Goal: Task Accomplishment & Management: Use online tool/utility

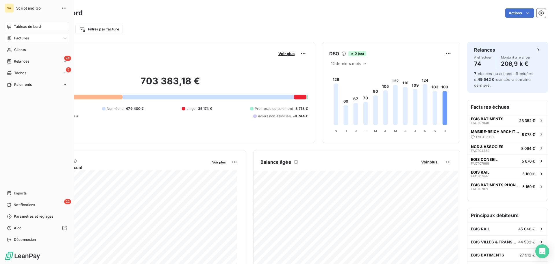
click at [32, 38] on div "Factures" at bounding box center [37, 38] width 65 height 9
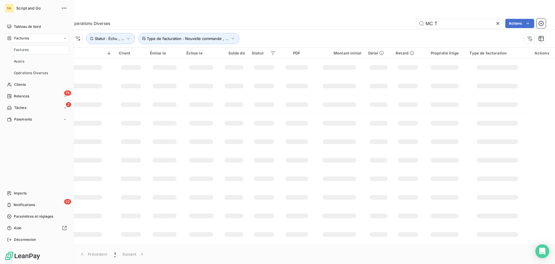
click at [30, 49] on div "Factures" at bounding box center [41, 49] width 58 height 9
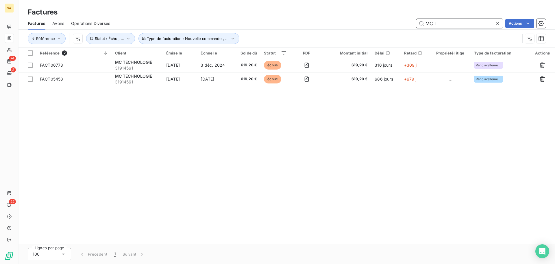
drag, startPoint x: 459, startPoint y: 23, endPoint x: 415, endPoint y: 26, distance: 43.5
click at [417, 26] on input "MC T" at bounding box center [460, 23] width 87 height 9
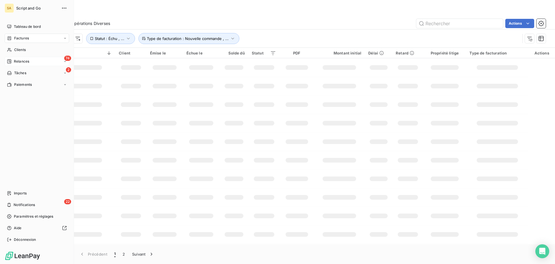
click at [20, 61] on span "Relances" at bounding box center [21, 61] width 15 height 5
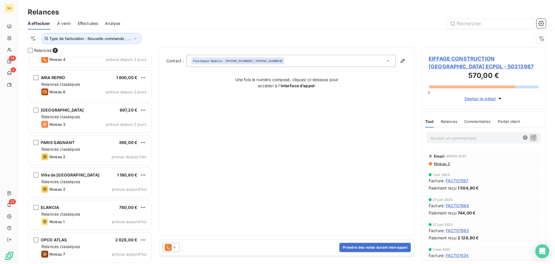
scroll to position [53, 0]
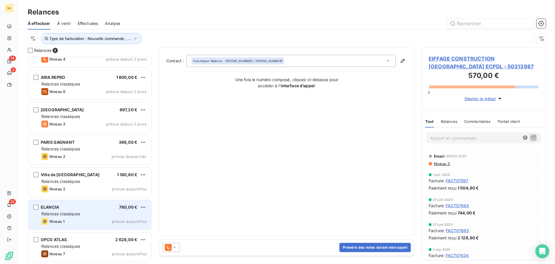
click at [102, 212] on div "Relances classiques" at bounding box center [93, 214] width 105 height 6
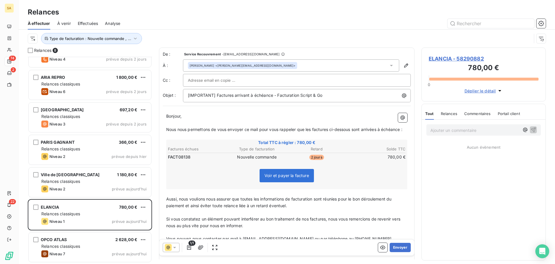
click at [264, 81] on div at bounding box center [297, 80] width 218 height 9
drag, startPoint x: 184, startPoint y: 164, endPoint x: 163, endPoint y: 125, distance: 44.1
click at [184, 160] on span "FACT08138" at bounding box center [179, 157] width 23 height 6
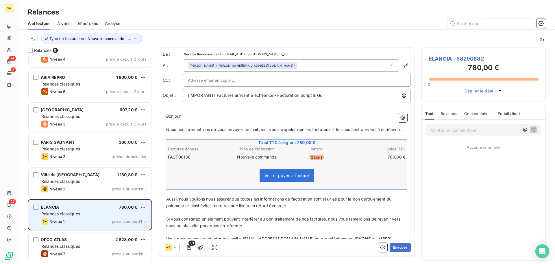
click at [68, 206] on div "ELANCIA 780,00 €" at bounding box center [93, 206] width 105 height 5
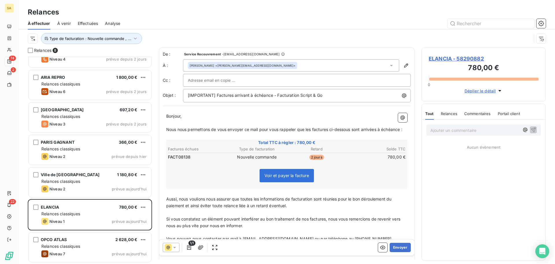
click at [447, 59] on span "ELANCIA - 58290882" at bounding box center [484, 59] width 110 height 8
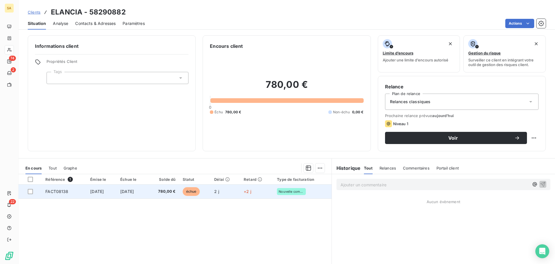
click at [56, 192] on span "FACT08138" at bounding box center [56, 191] width 23 height 5
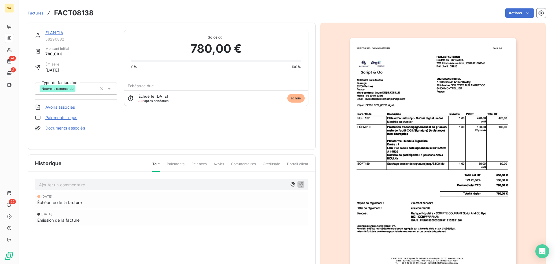
click at [57, 185] on p "Ajouter un commentaire ﻿" at bounding box center [163, 184] width 248 height 7
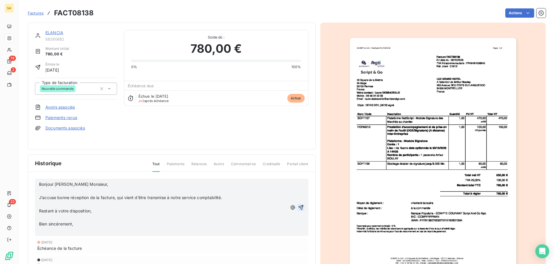
click at [298, 207] on icon "button" at bounding box center [301, 207] width 6 height 6
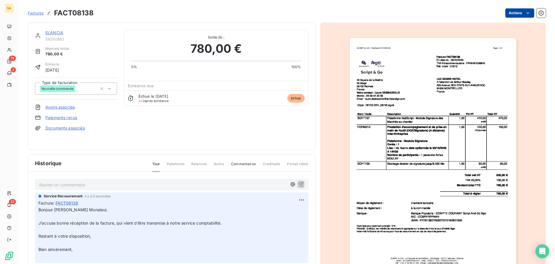
click at [511, 10] on html "SA 74 2 22 Factures FACT08138 Actions ELANCIA 58290882 Montant initial 780,00 €…" at bounding box center [277, 132] width 555 height 264
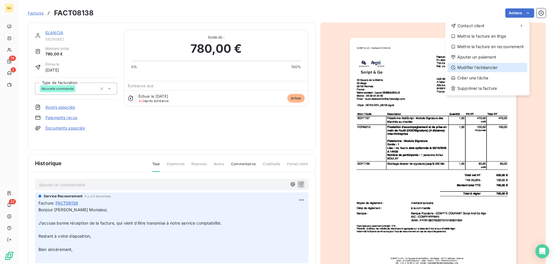
click at [481, 68] on div "Modifier l’échéancier" at bounding box center [488, 67] width 80 height 9
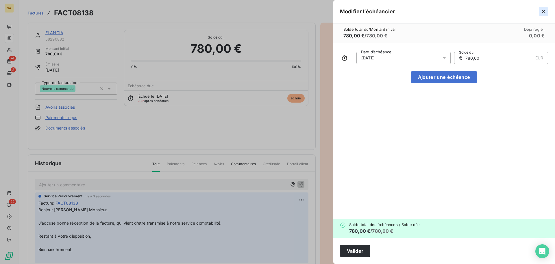
click at [544, 13] on icon "button" at bounding box center [544, 12] width 6 height 6
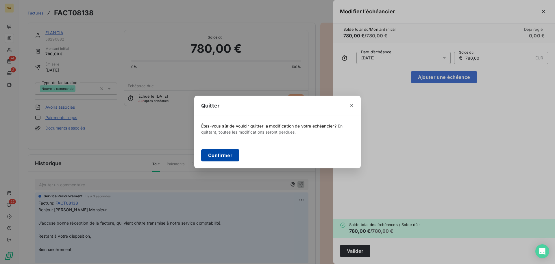
click at [231, 153] on button "Confirmer" at bounding box center [220, 155] width 38 height 12
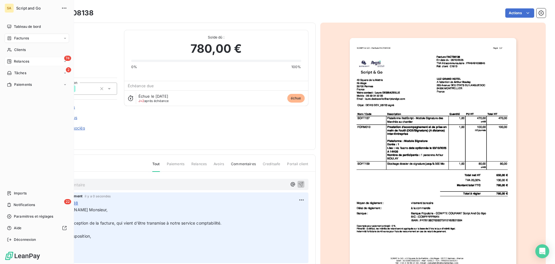
click at [16, 59] on span "Relances" at bounding box center [21, 61] width 15 height 5
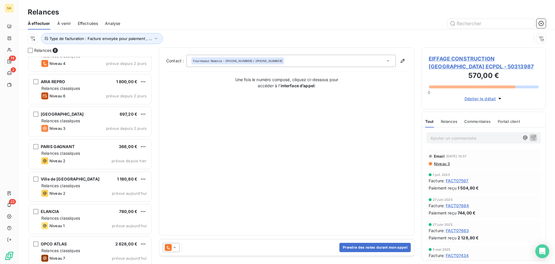
scroll to position [53, 0]
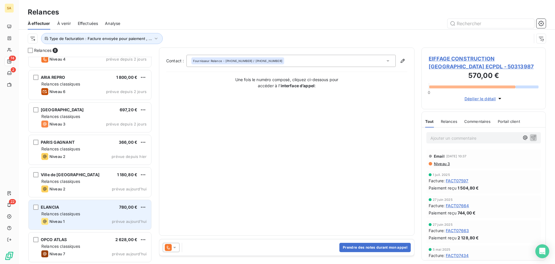
click at [91, 208] on div "ELANCIA 780,00 €" at bounding box center [93, 206] width 105 height 5
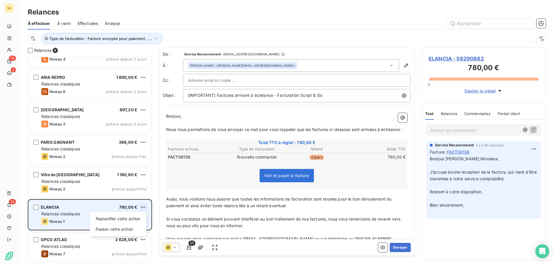
click at [145, 205] on html "SA 74 2 22 Relances À effectuer À venir Effectuées Analyse Type de facturation …" at bounding box center [277, 132] width 555 height 264
click at [135, 218] on div "Replanifier cette action" at bounding box center [118, 218] width 52 height 9
select select "9"
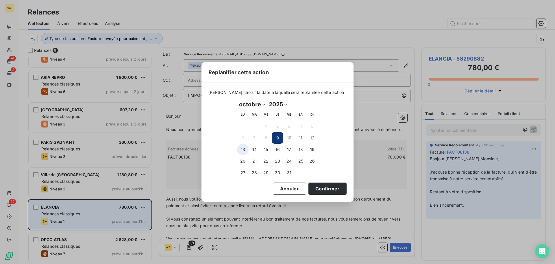
click at [241, 150] on button "13" at bounding box center [243, 150] width 12 height 12
click at [326, 187] on button "Confirmer" at bounding box center [328, 188] width 38 height 12
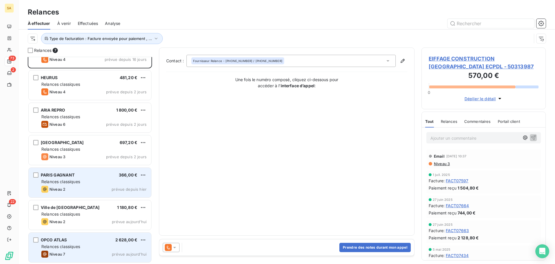
scroll to position [20, 0]
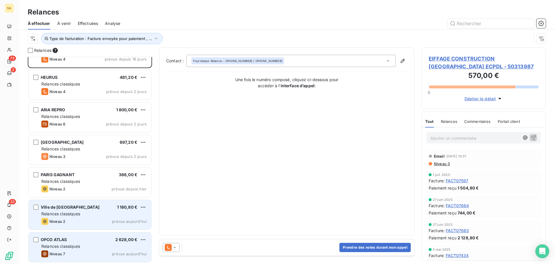
click at [95, 210] on div "Ville de Compiègne 1 180,80 € Relances classiques Niveau 2 prévue [DATE]" at bounding box center [90, 215] width 123 height 30
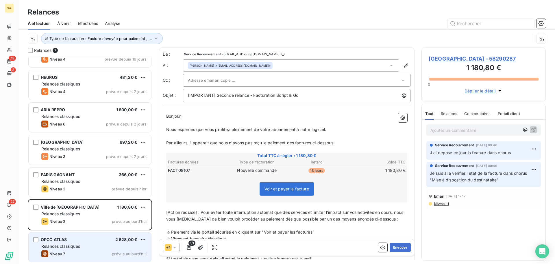
click at [460, 58] on span "[GEOGRAPHIC_DATA] - 58290287" at bounding box center [484, 59] width 110 height 8
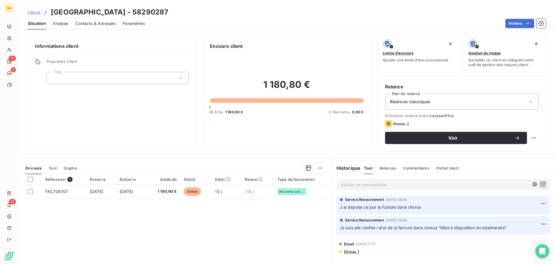
click at [516, 226] on p "Je suis alle verifier l etat de la facture dans chorus "Mise à disposition du d…" at bounding box center [443, 227] width 207 height 7
click at [53, 167] on span "Tout" at bounding box center [53, 167] width 8 height 5
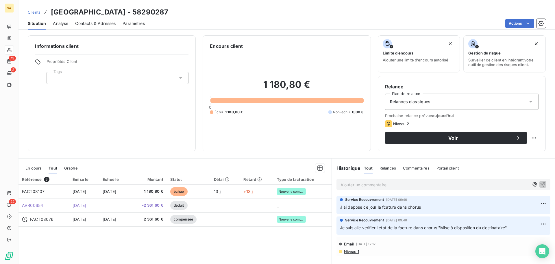
click at [47, 237] on div "Référence 3 Émise le Échue le Montant Statut Délai Retard Type de facturation F…" at bounding box center [175, 229] width 313 height 111
click at [389, 185] on p "Ajouter un commentaire ﻿" at bounding box center [435, 184] width 189 height 7
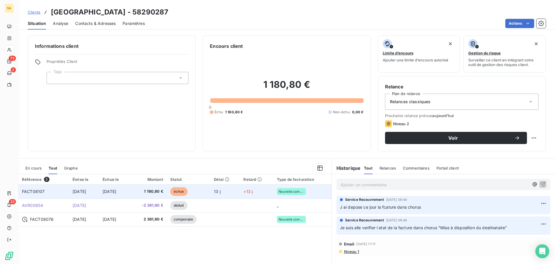
click at [51, 192] on td "FACT08107" at bounding box center [44, 191] width 51 height 14
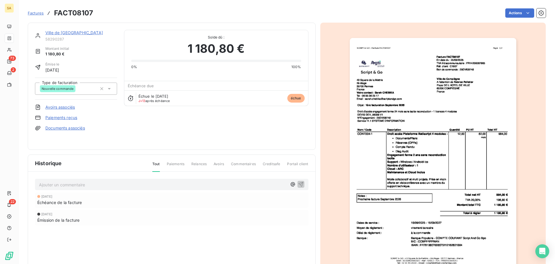
click at [82, 182] on p "Ajouter un commentaire ﻿" at bounding box center [163, 184] width 248 height 7
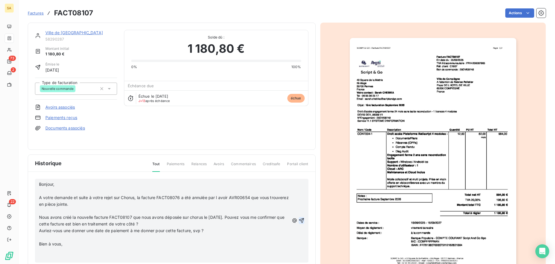
click at [299, 220] on icon "button" at bounding box center [302, 220] width 6 height 6
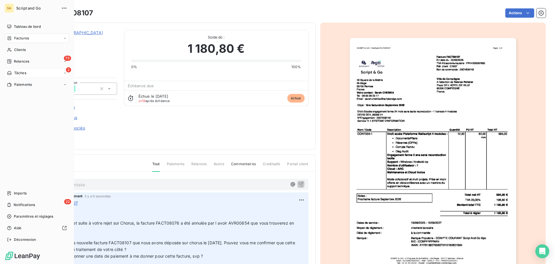
click at [8, 71] on icon at bounding box center [9, 73] width 5 height 5
click at [13, 60] on div "Relances" at bounding box center [18, 61] width 22 height 5
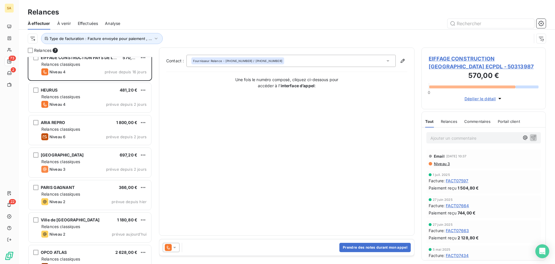
scroll to position [20, 0]
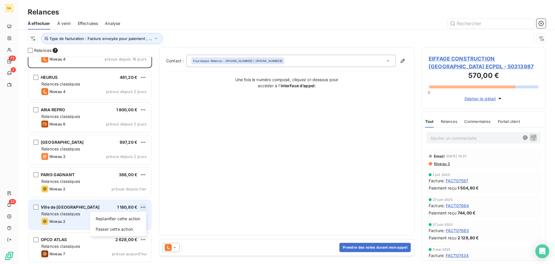
click at [142, 206] on html "SA 73 2 22 Relances À effectuer À venir Effectuées Analyse Type de facturation …" at bounding box center [277, 132] width 555 height 264
click at [130, 220] on div "Replanifier cette action" at bounding box center [118, 218] width 52 height 9
select select "9"
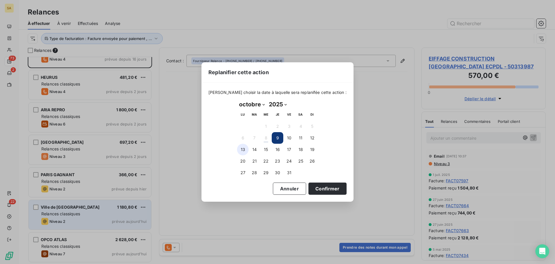
click at [242, 152] on button "13" at bounding box center [243, 150] width 12 height 12
click at [314, 189] on button "Confirmer" at bounding box center [328, 188] width 38 height 12
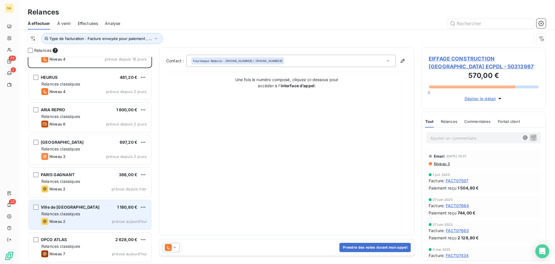
scroll to position [0, 0]
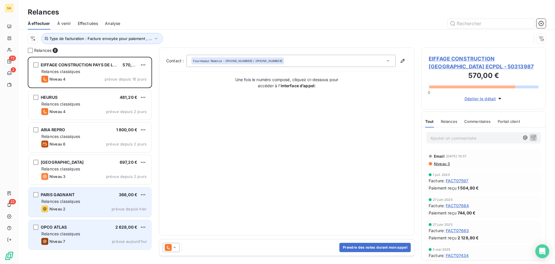
click at [95, 197] on div "PARIS GAGNANT 366,00 € Relances classiques Niveau 2 prévue depuis [DATE]" at bounding box center [90, 202] width 123 height 30
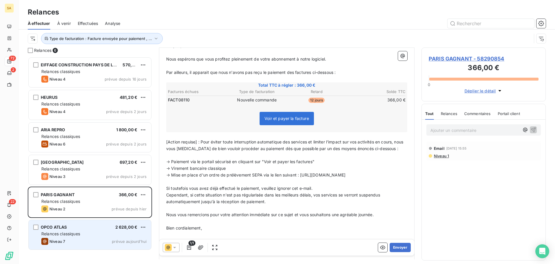
scroll to position [0, 0]
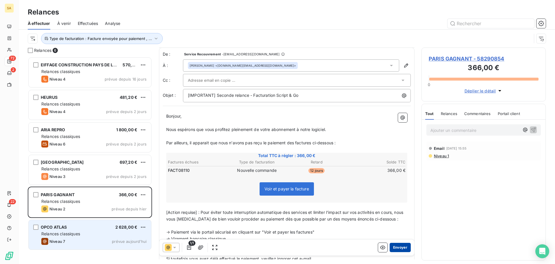
click at [395, 247] on button "Envoyer" at bounding box center [400, 246] width 21 height 9
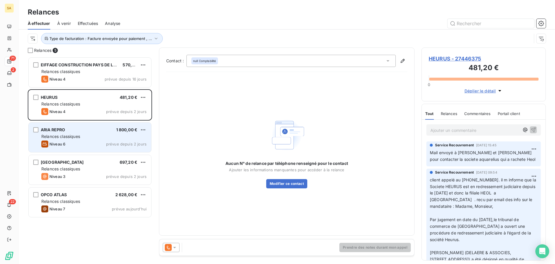
drag, startPoint x: 54, startPoint y: 136, endPoint x: 58, endPoint y: 137, distance: 4.6
click at [55, 136] on span "Relances classiques" at bounding box center [60, 136] width 39 height 5
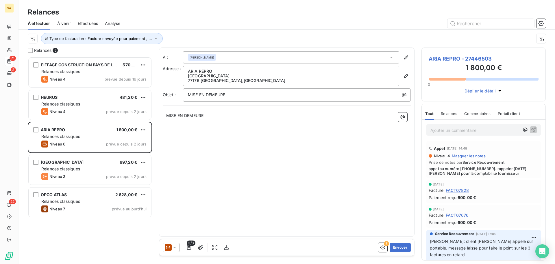
click at [176, 248] on icon at bounding box center [175, 247] width 6 height 6
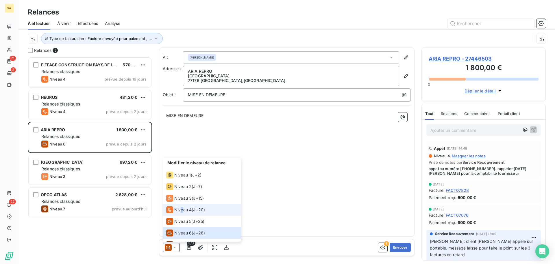
click at [182, 213] on li "Niveau 4 ( J+20 )" at bounding box center [202, 210] width 78 height 12
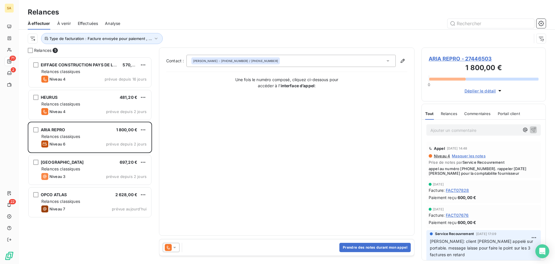
click at [174, 249] on icon at bounding box center [175, 247] width 6 height 6
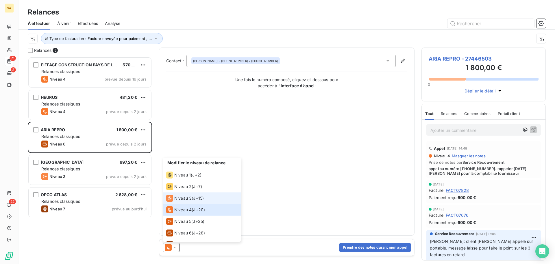
click at [183, 192] on li "Niveau 3 ( J+15 )" at bounding box center [202, 198] width 78 height 12
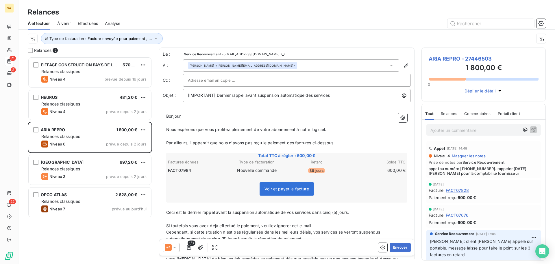
click at [461, 59] on span "ARIA REPRO - 27446503" at bounding box center [484, 59] width 110 height 8
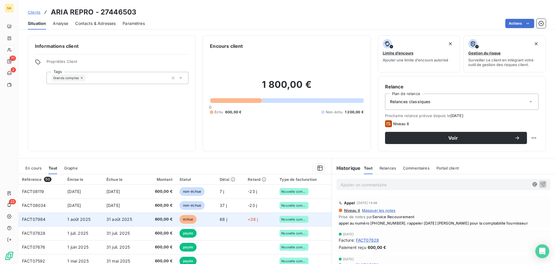
click at [191, 220] on span "échue" at bounding box center [188, 219] width 17 height 9
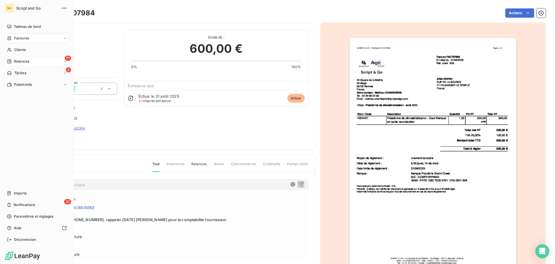
click at [22, 60] on span "Relances" at bounding box center [21, 61] width 15 height 5
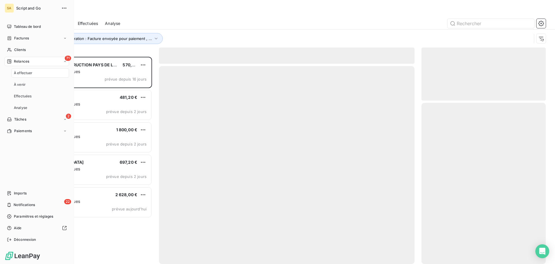
scroll to position [203, 120]
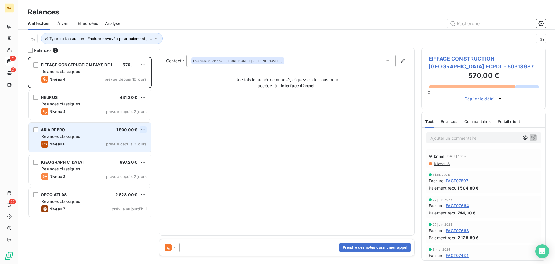
click at [142, 128] on html "SA 71 2 22 Relances À effectuer À venir Effectuées Analyse Type de facturation …" at bounding box center [277, 132] width 555 height 264
click at [139, 141] on div "Replanifier cette action" at bounding box center [118, 141] width 52 height 9
select select "9"
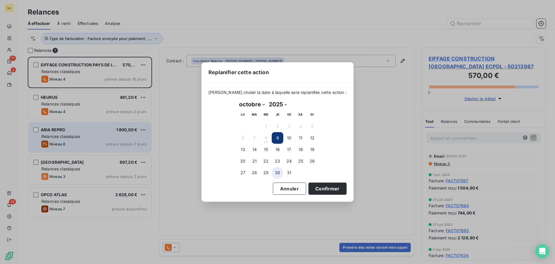
click at [277, 172] on button "30" at bounding box center [278, 173] width 12 height 12
click at [317, 190] on button "Confirmer" at bounding box center [328, 188] width 38 height 12
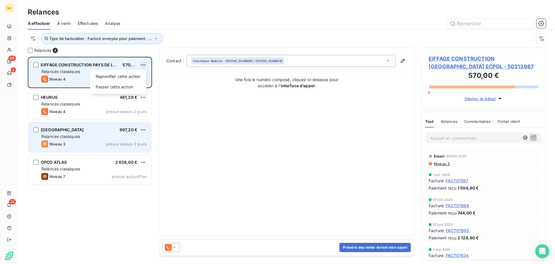
click at [144, 63] on html "SA 69 2 22 Relances À effectuer À venir Effectuées Analyse Type de facturation …" at bounding box center [277, 132] width 555 height 264
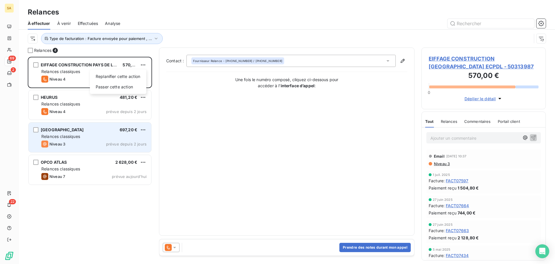
click at [277, 34] on html "SA 69 2 22 Relances À effectuer À venir Effectuées Analyse Type de facturation …" at bounding box center [277, 132] width 555 height 264
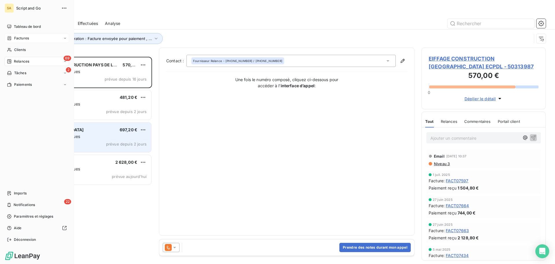
click at [14, 37] on span "Factures" at bounding box center [21, 38] width 15 height 5
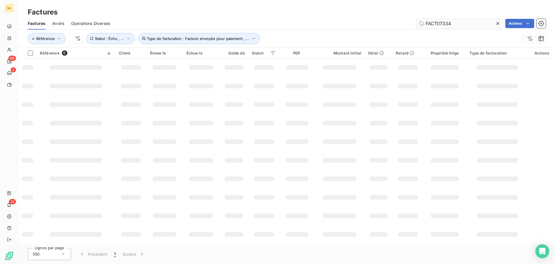
type input "FACT07334"
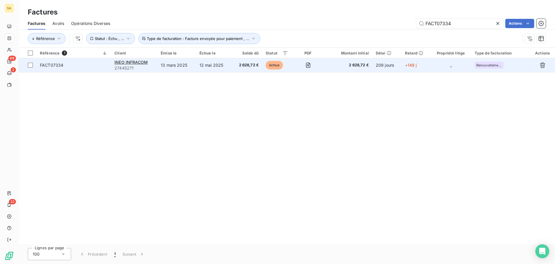
click at [102, 63] on span "FACT07334" at bounding box center [74, 65] width 68 height 6
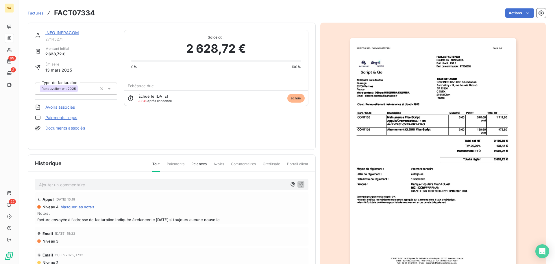
click at [66, 32] on link "INEO INFRACOM" at bounding box center [62, 32] width 34 height 5
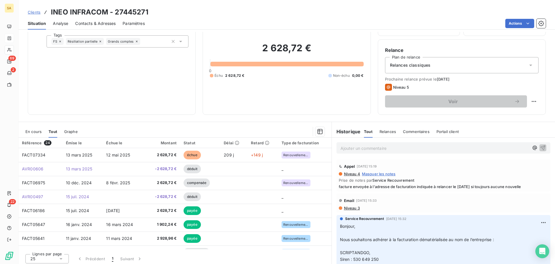
scroll to position [39, 0]
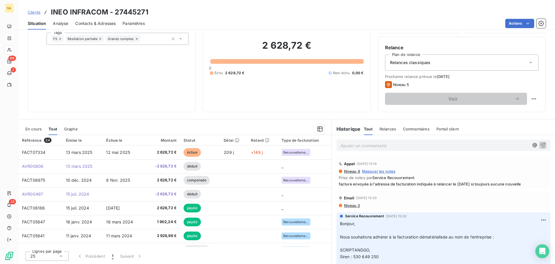
click at [360, 142] on p "Ajouter un commentaire ﻿" at bounding box center [435, 145] width 189 height 7
drag, startPoint x: 475, startPoint y: 184, endPoint x: 454, endPoint y: 183, distance: 21.1
click at [454, 183] on span "facture envoyée à l'adresse de facturation indiquée à relancer le [DATE] si tou…" at bounding box center [443, 183] width 209 height 5
drag, startPoint x: 526, startPoint y: 183, endPoint x: 336, endPoint y: 183, distance: 189.5
click at [339, 183] on span "facture envoyée à l'adresse de facturation indiquée à relancer le [DATE] si tou…" at bounding box center [443, 183] width 209 height 5
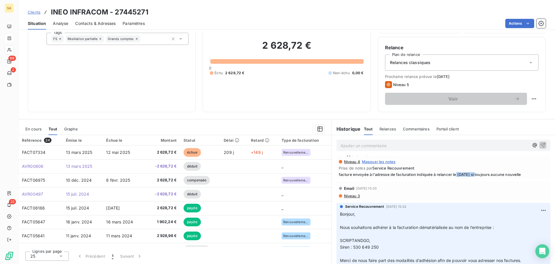
scroll to position [0, 0]
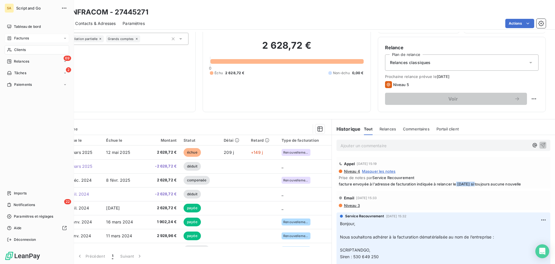
click at [25, 38] on span "Factures" at bounding box center [21, 38] width 15 height 5
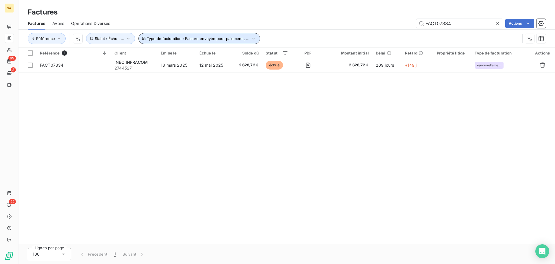
click at [251, 37] on icon "button" at bounding box center [254, 39] width 6 height 6
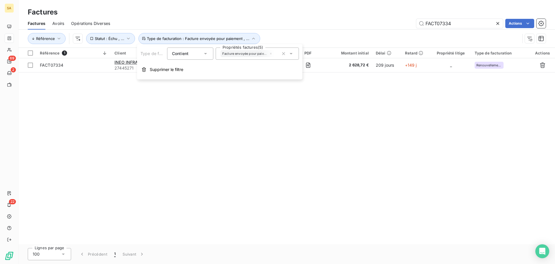
click at [336, 29] on div "Factures Avoirs Opérations Diverses FACT07334 Actions" at bounding box center [287, 23] width 537 height 12
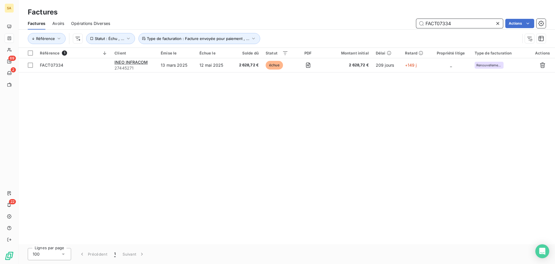
drag, startPoint x: 454, startPoint y: 23, endPoint x: 391, endPoint y: 29, distance: 63.1
click at [391, 29] on div "Factures Avoirs Opérations Diverses FACT07334 Actions" at bounding box center [287, 23] width 537 height 12
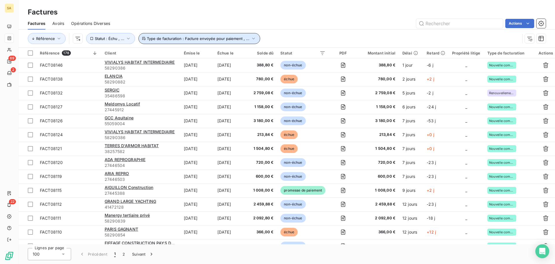
click at [252, 38] on icon "button" at bounding box center [254, 39] width 6 height 6
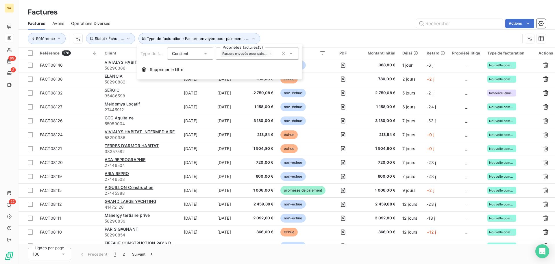
click at [304, 31] on div "Référence Statut : Échu , ... Type de facturation : Facture envoyée pour paieme…" at bounding box center [287, 39] width 518 height 18
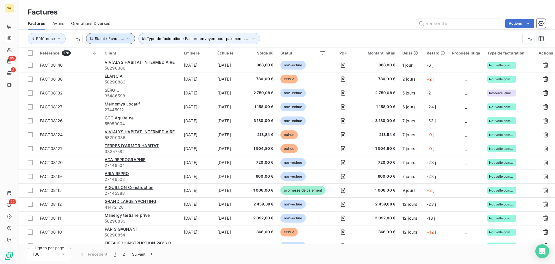
click at [128, 39] on icon "button" at bounding box center [129, 39] width 6 height 6
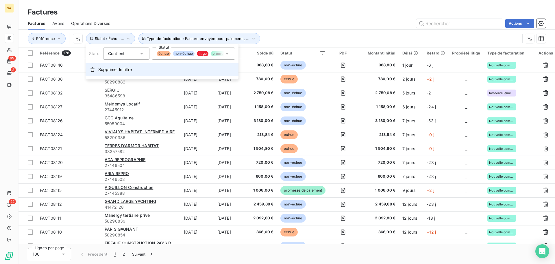
click at [116, 71] on span "Supprimer le filtre" at bounding box center [115, 70] width 34 height 6
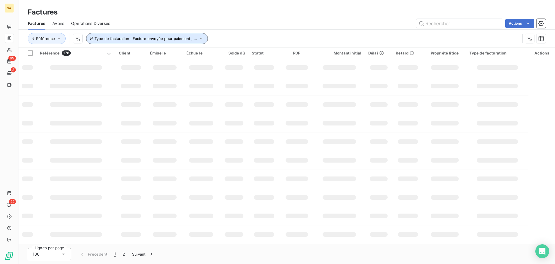
click at [135, 40] on span "Type de facturation : Facture envoyée pour paiement , ..." at bounding box center [146, 38] width 103 height 5
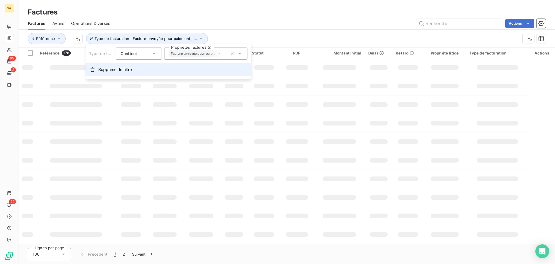
click at [101, 67] on span "Supprimer le filtre" at bounding box center [115, 70] width 34 height 6
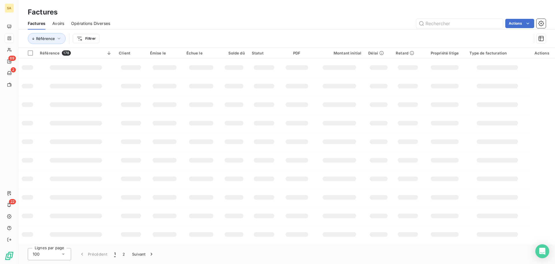
click at [188, 15] on div "Factures" at bounding box center [287, 12] width 537 height 10
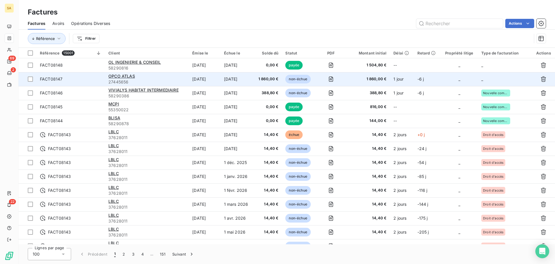
click at [495, 79] on td "_" at bounding box center [505, 79] width 54 height 14
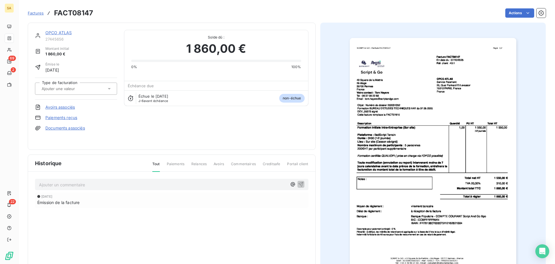
click at [70, 89] on input "text" at bounding box center [70, 88] width 58 height 5
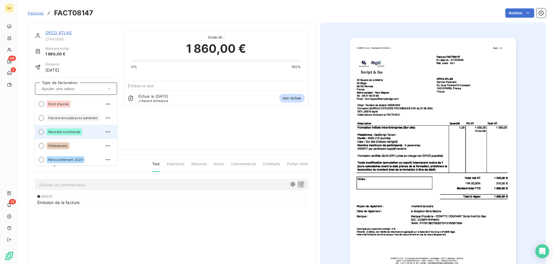
click at [41, 131] on div at bounding box center [41, 132] width 6 height 6
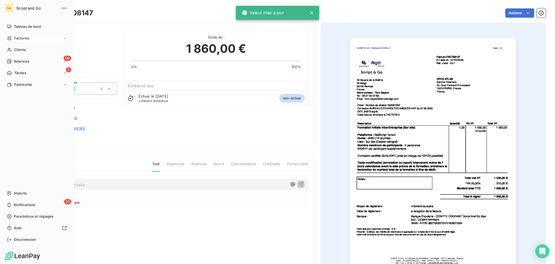
click at [21, 38] on span "Factures" at bounding box center [21, 38] width 15 height 5
click at [9, 37] on icon at bounding box center [9, 38] width 5 height 5
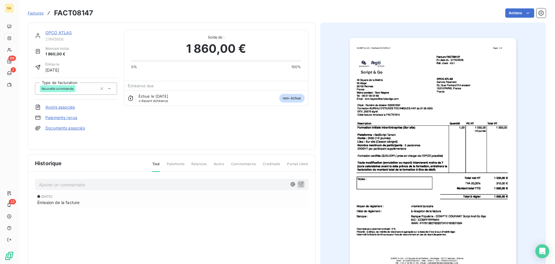
click at [41, 12] on span "Factures" at bounding box center [36, 13] width 16 height 5
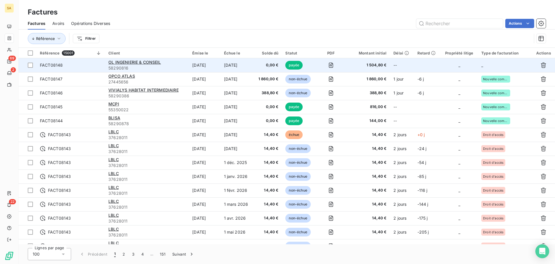
click at [494, 66] on td "_" at bounding box center [505, 65] width 54 height 14
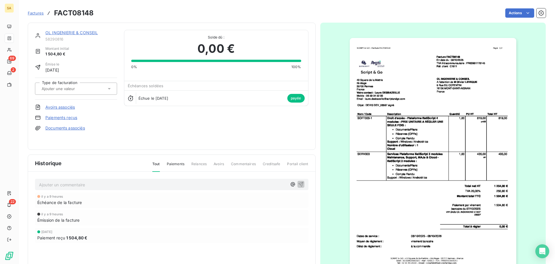
click at [66, 87] on input "text" at bounding box center [70, 88] width 58 height 5
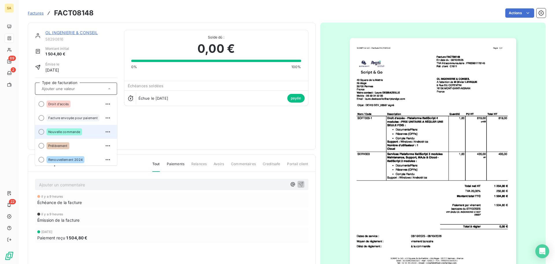
click at [54, 130] on span "Nouvelle commande" at bounding box center [64, 131] width 32 height 3
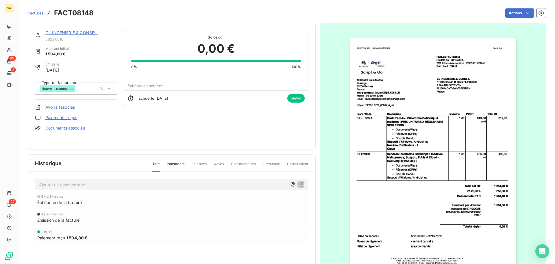
click at [35, 12] on span "Factures" at bounding box center [36, 13] width 16 height 5
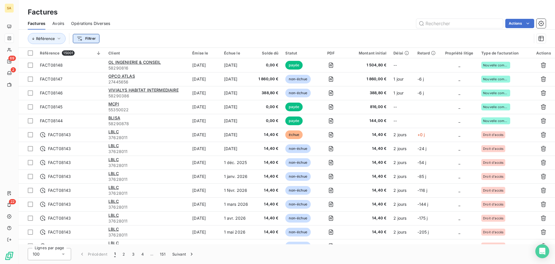
click at [87, 39] on html "SA 69 2 22 Factures Factures Avoirs Opérations Diverses Actions Référence Filtr…" at bounding box center [277, 132] width 555 height 264
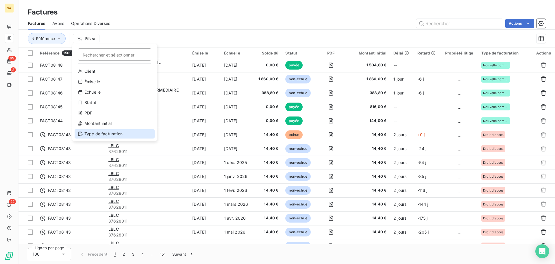
click at [90, 133] on div "Type de facturation" at bounding box center [115, 133] width 80 height 9
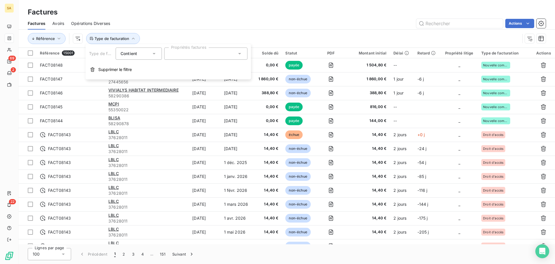
click at [180, 51] on div at bounding box center [205, 53] width 83 height 12
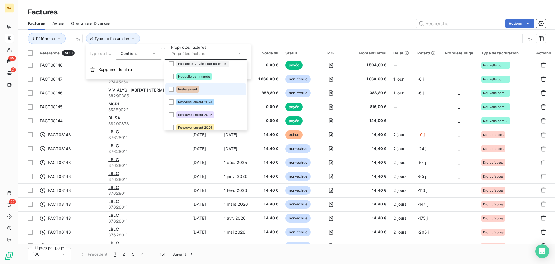
scroll to position [34, 0]
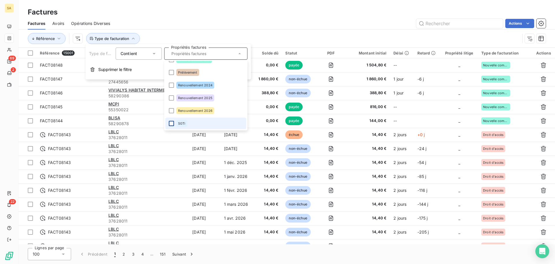
click at [171, 124] on div at bounding box center [171, 123] width 5 height 5
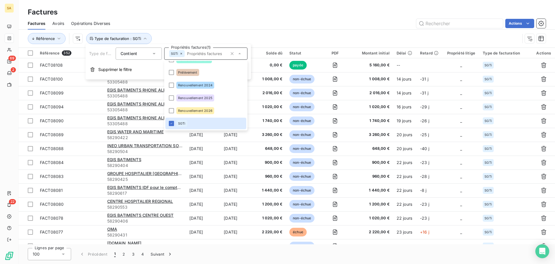
click at [363, 26] on div "Actions" at bounding box center [331, 23] width 429 height 9
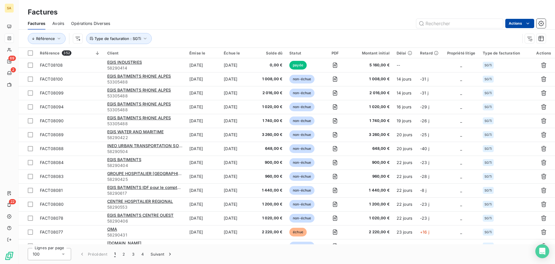
click at [520, 23] on html "SA 69 2 22 Factures Factures Avoirs Opérations Diverses Actions Référence Type …" at bounding box center [277, 132] width 555 height 264
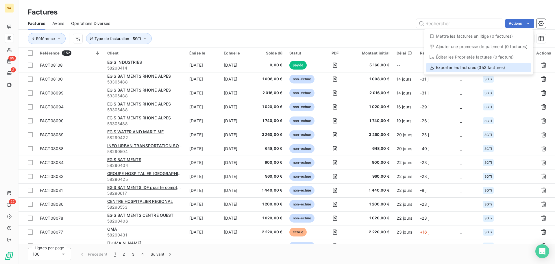
click at [496, 68] on div "Exporter les factures (352 factures)" at bounding box center [478, 67] width 105 height 9
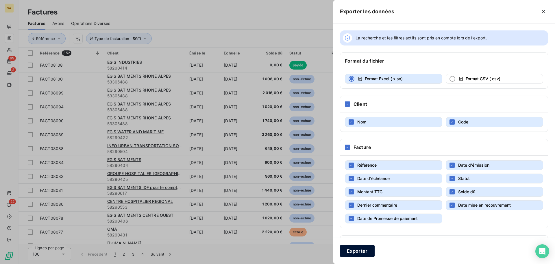
click at [367, 249] on button "Exporter" at bounding box center [357, 250] width 35 height 12
